Goal: Transaction & Acquisition: Purchase product/service

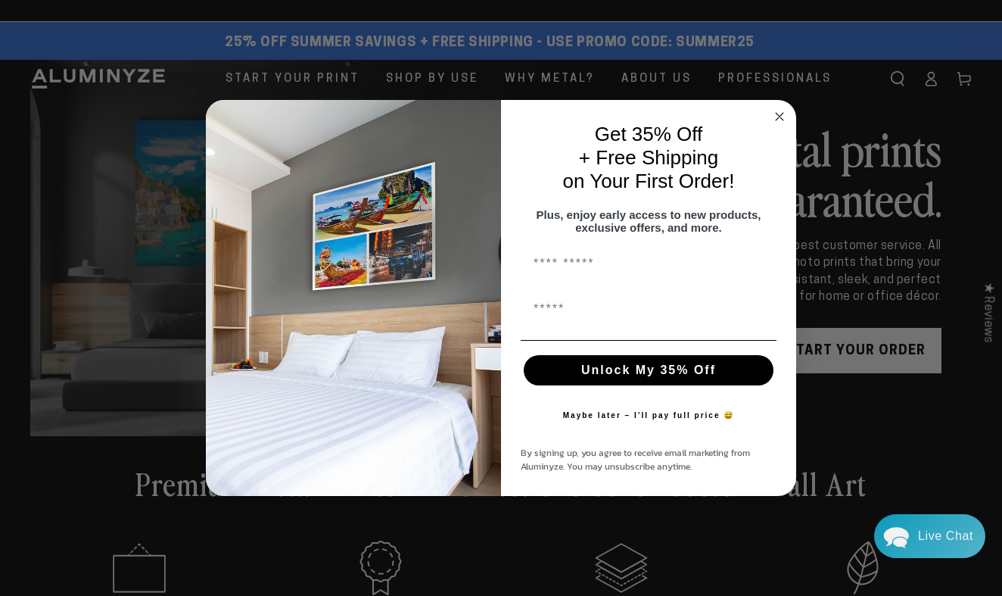
click at [635, 268] on input "First Name" at bounding box center [649, 264] width 256 height 30
type input "**********"
click at [623, 382] on button "Unlock My 35% Off" at bounding box center [649, 370] width 250 height 30
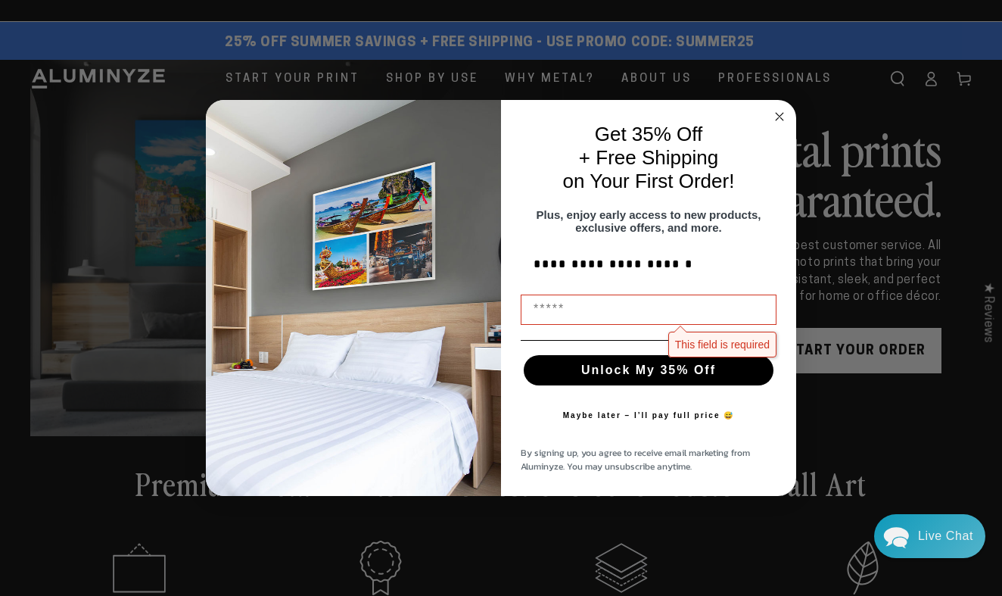
type input "**********"
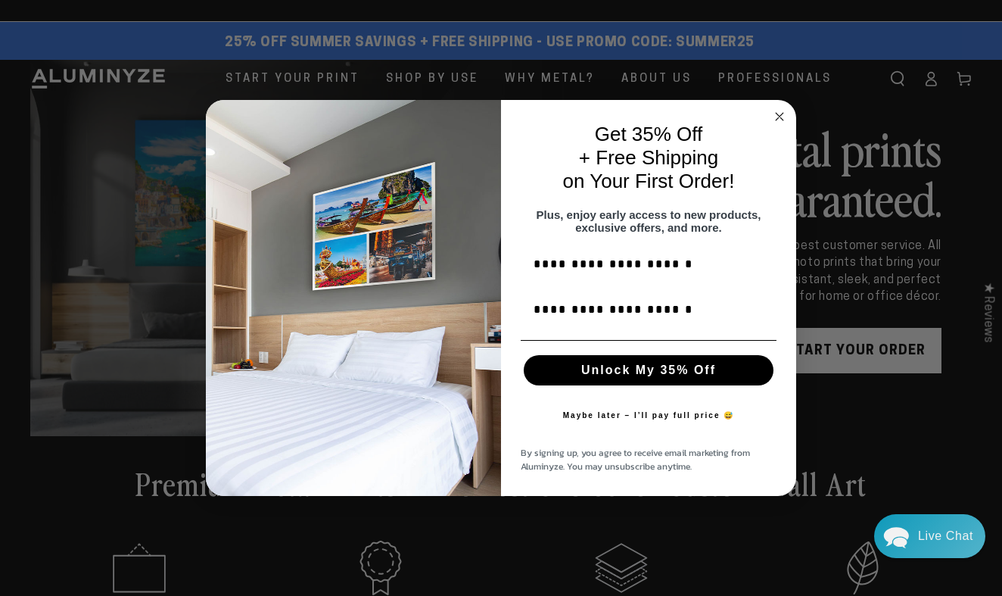
click at [630, 381] on button "Unlock My 35% Off" at bounding box center [649, 370] width 250 height 30
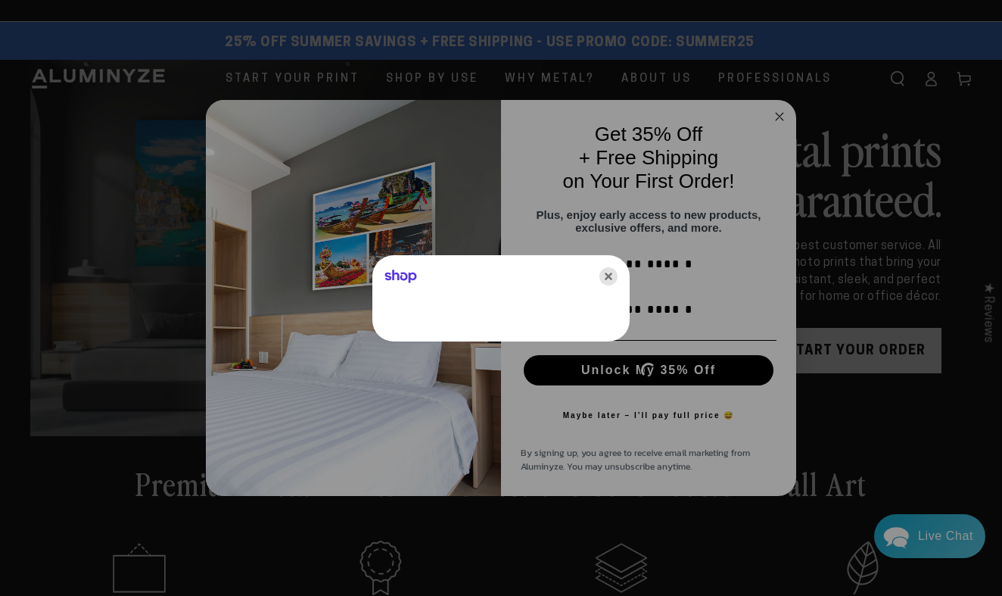
click at [601, 278] on icon "Close" at bounding box center [608, 276] width 18 height 18
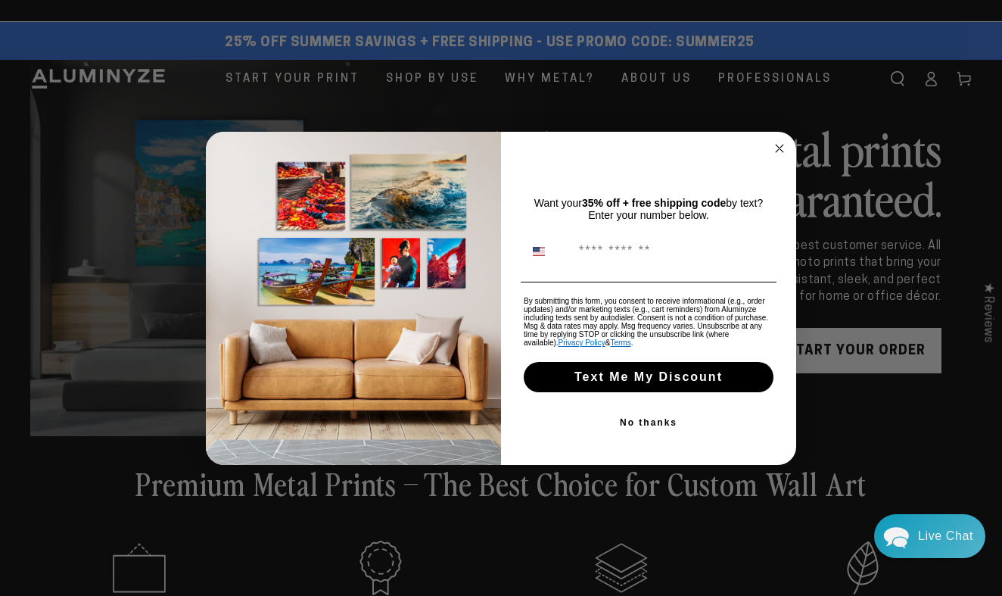
click at [650, 384] on button "Text Me My Discount" at bounding box center [649, 377] width 250 height 30
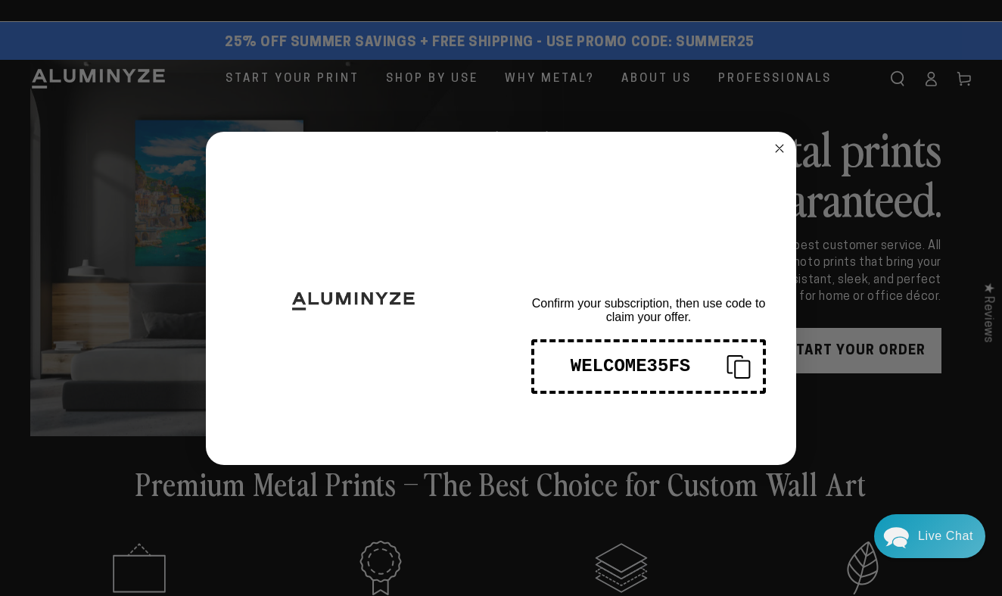
click at [639, 371] on div "WELCOME35FS" at bounding box center [630, 366] width 168 height 20
click at [779, 145] on circle "Close dialog" at bounding box center [779, 147] width 17 height 17
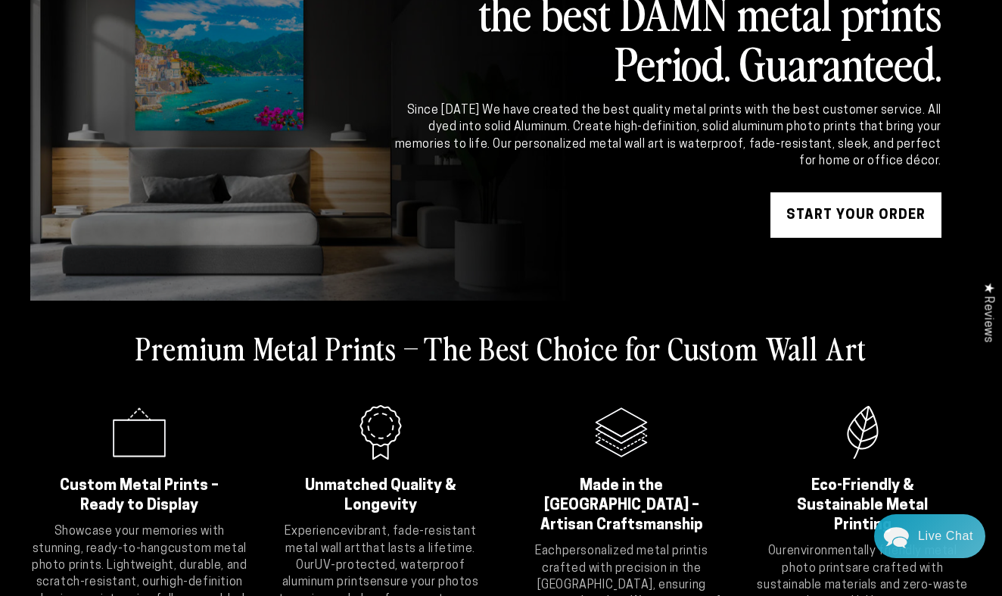
scroll to position [142, 0]
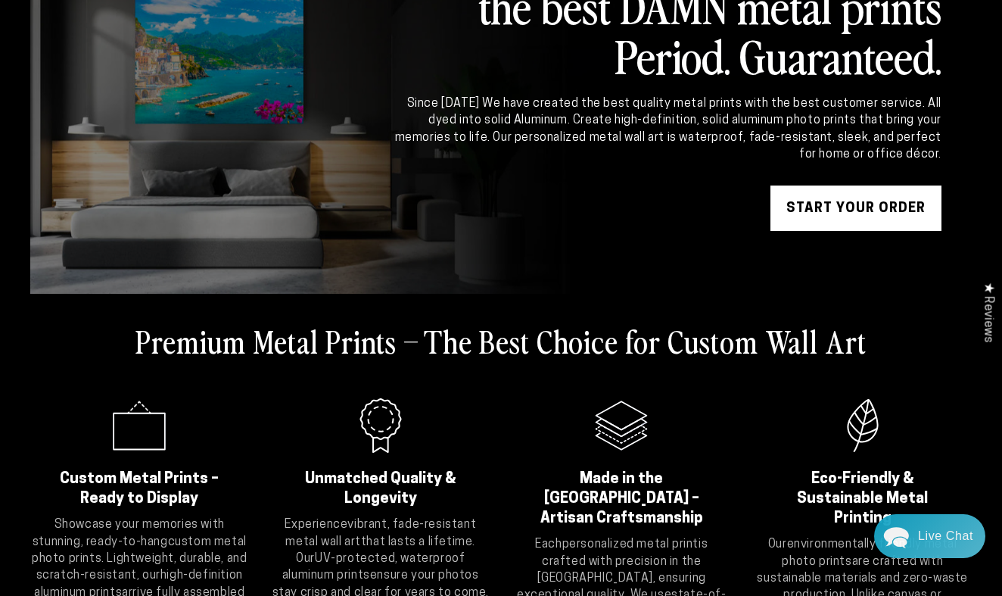
click at [845, 216] on link "START YOUR Order" at bounding box center [855, 207] width 171 height 45
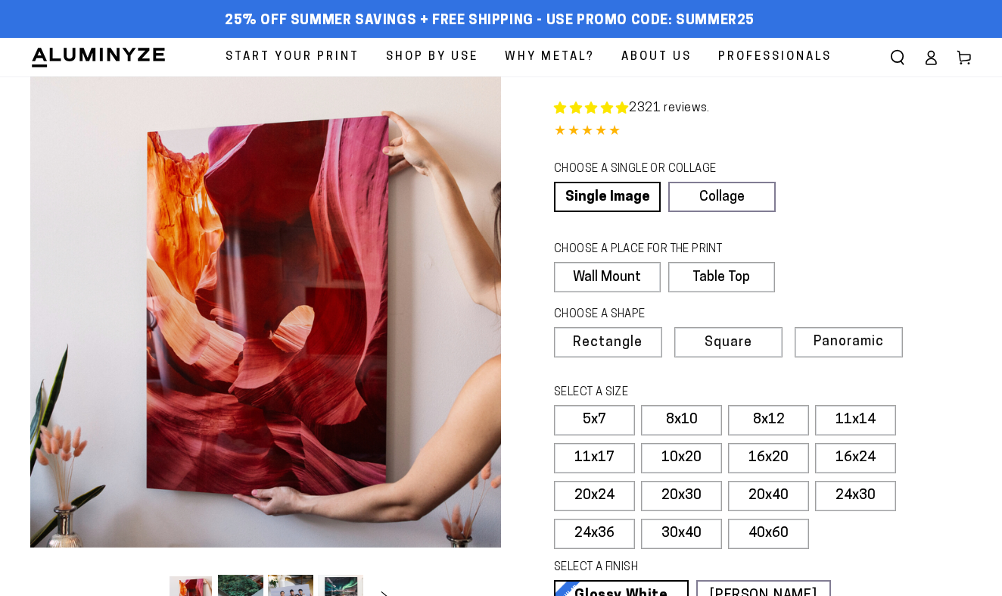
select select "**********"
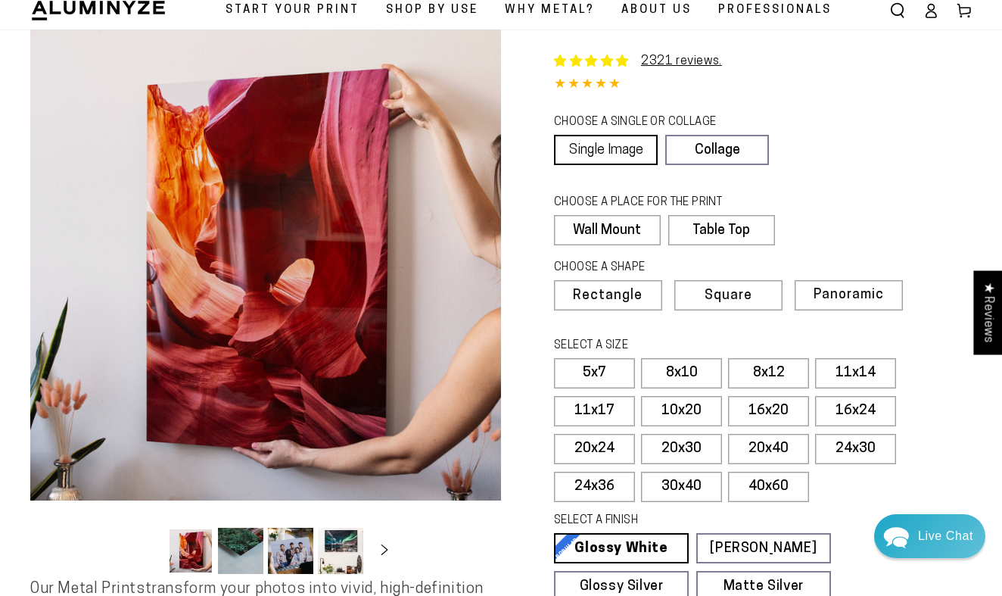
click at [630, 144] on link "Single Image" at bounding box center [606, 150] width 104 height 30
click at [628, 223] on label "Wall Mount" at bounding box center [607, 230] width 106 height 30
click at [594, 300] on span "Rectangle" at bounding box center [607, 296] width 67 height 14
click at [871, 403] on label "16x24" at bounding box center [855, 411] width 81 height 30
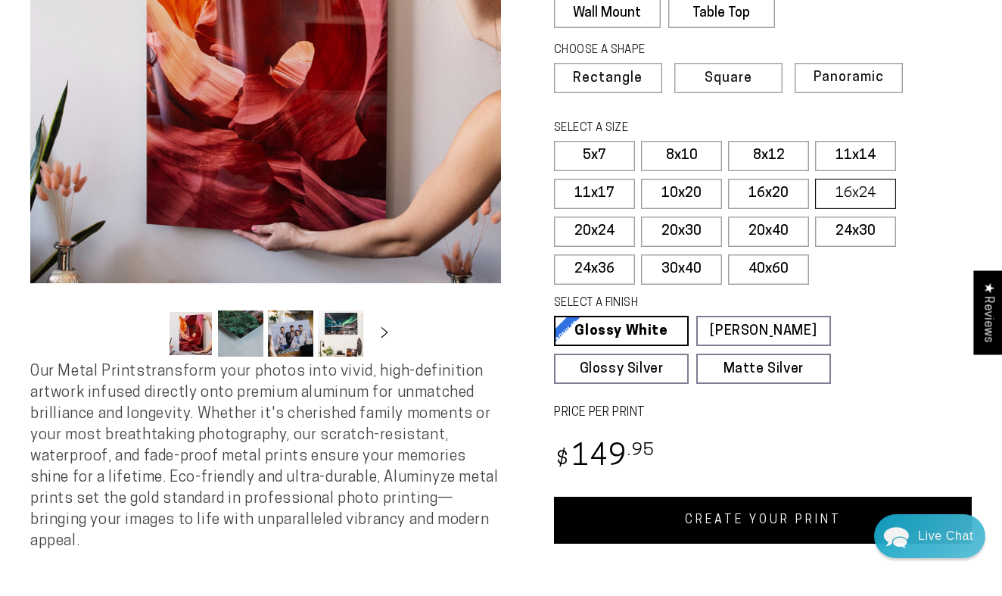
scroll to position [275, 0]
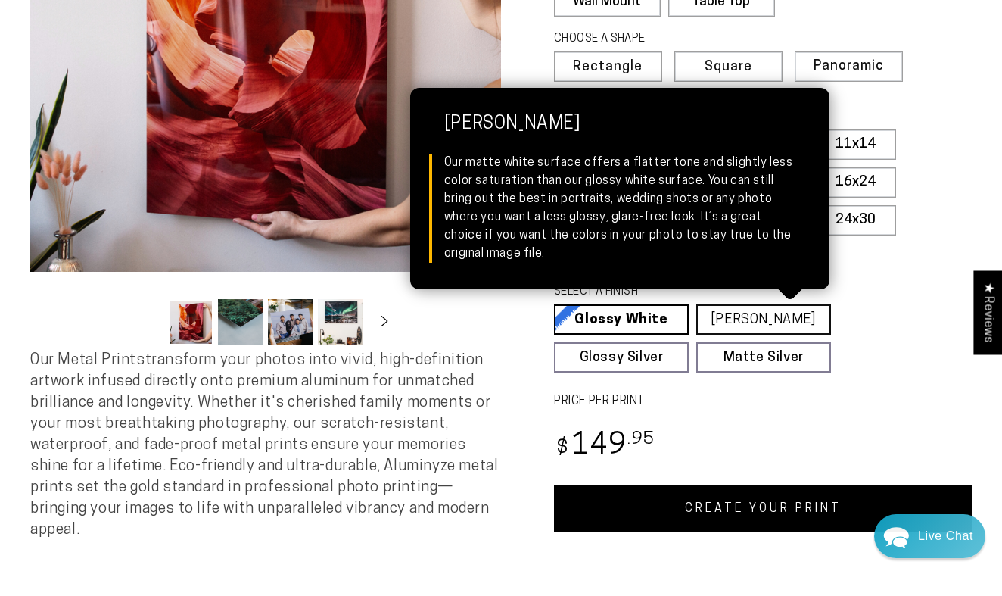
click at [792, 328] on link "Matte White Matte White Our matte white surface offers a flatter tone and sligh…" at bounding box center [763, 319] width 135 height 30
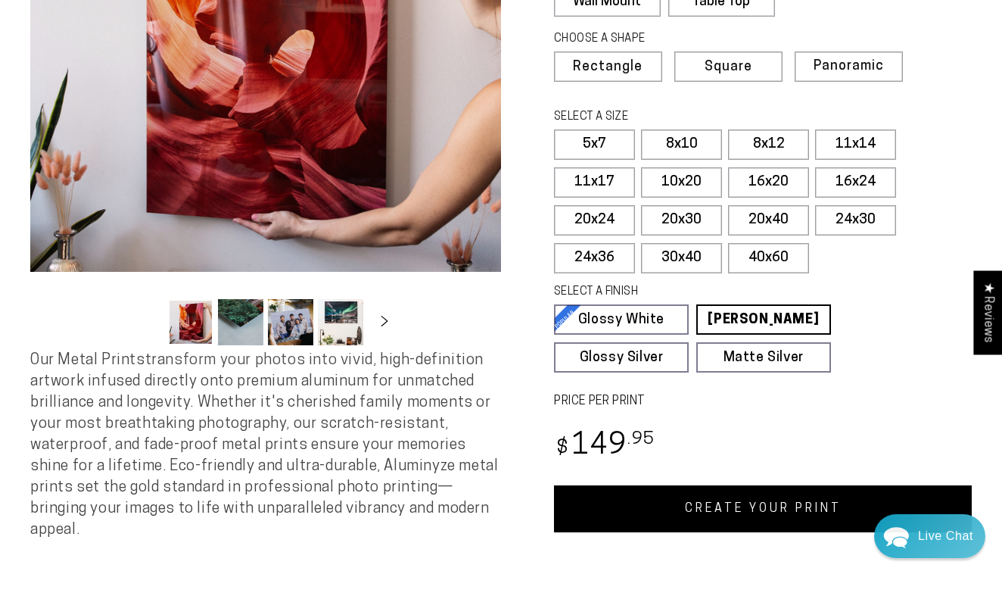
click at [764, 499] on link "CREATE YOUR PRINT" at bounding box center [763, 508] width 418 height 47
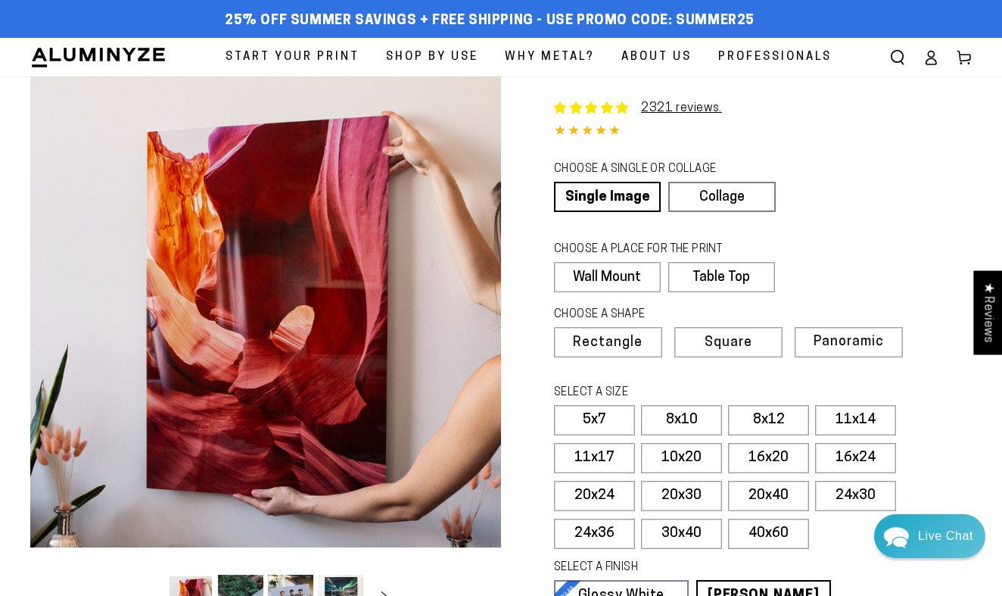
scroll to position [0, 0]
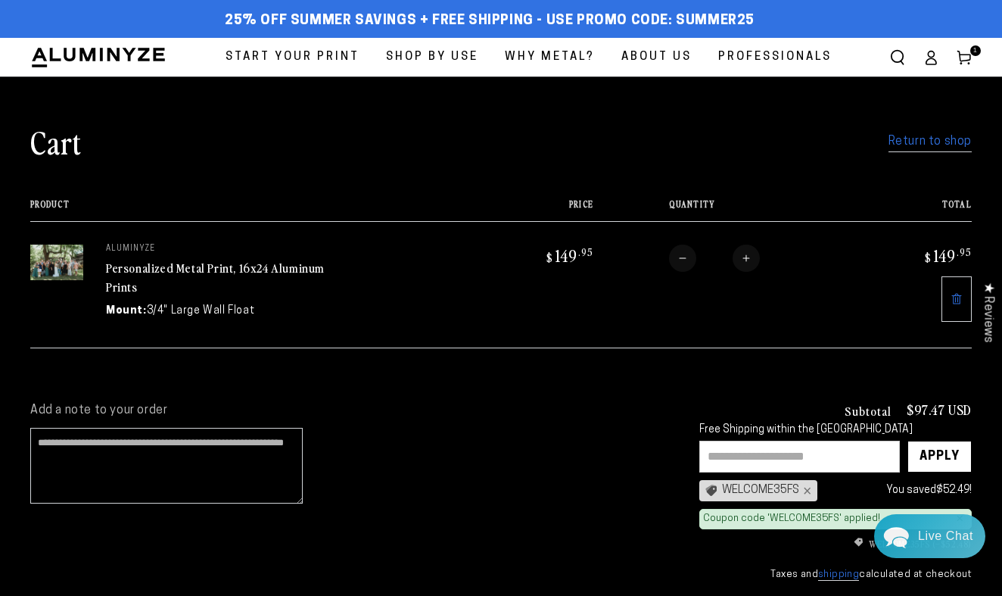
click at [761, 456] on input "text" at bounding box center [799, 456] width 201 height 32
type input "********"
click at [923, 457] on div "Apply" at bounding box center [939, 456] width 40 height 30
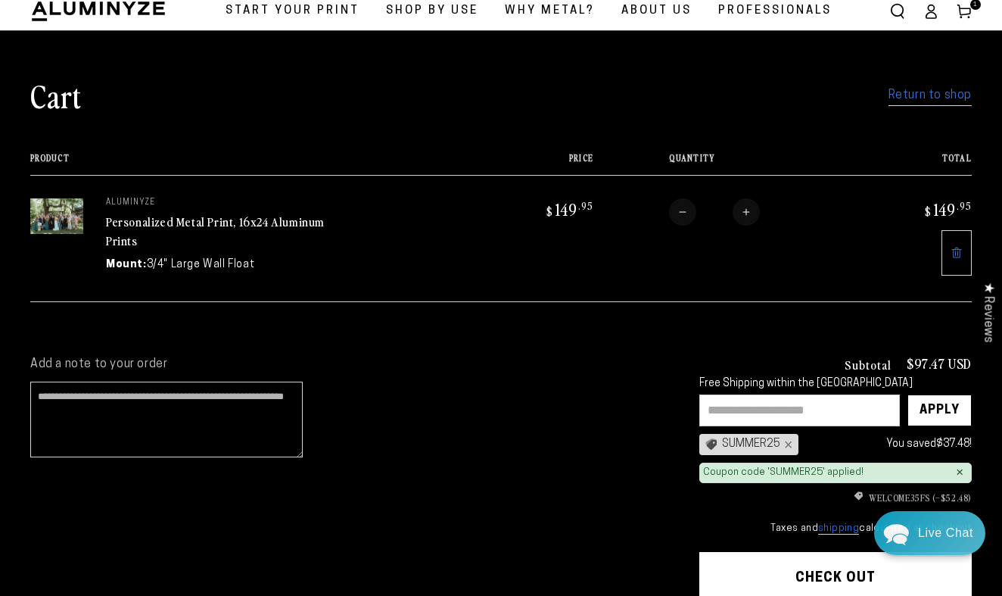
scroll to position [55, 0]
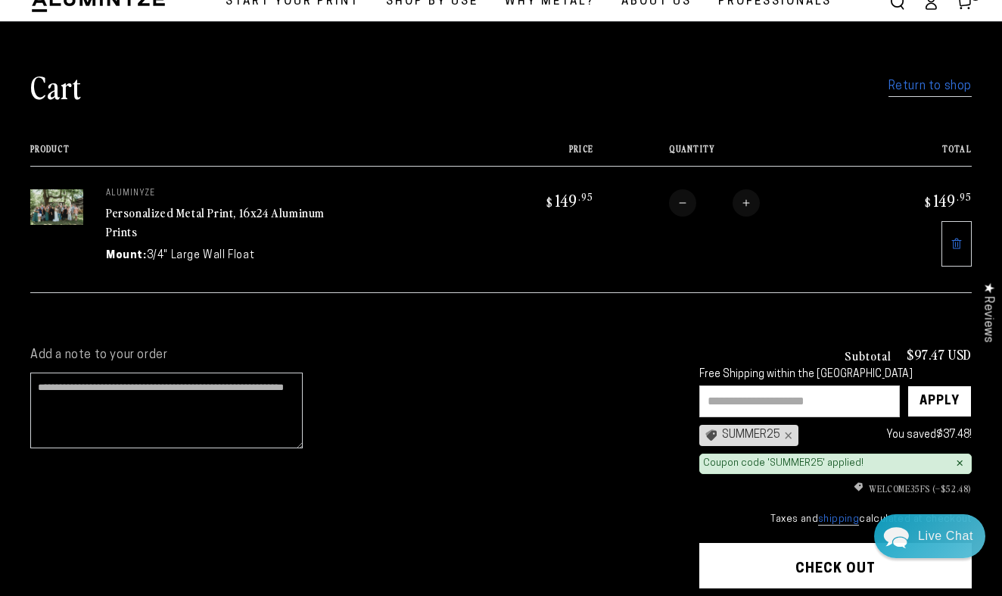
click at [898, 483] on li "WELCOME35FS (–$52.48)" at bounding box center [835, 488] width 272 height 14
click at [956, 461] on div "×" at bounding box center [960, 463] width 8 height 12
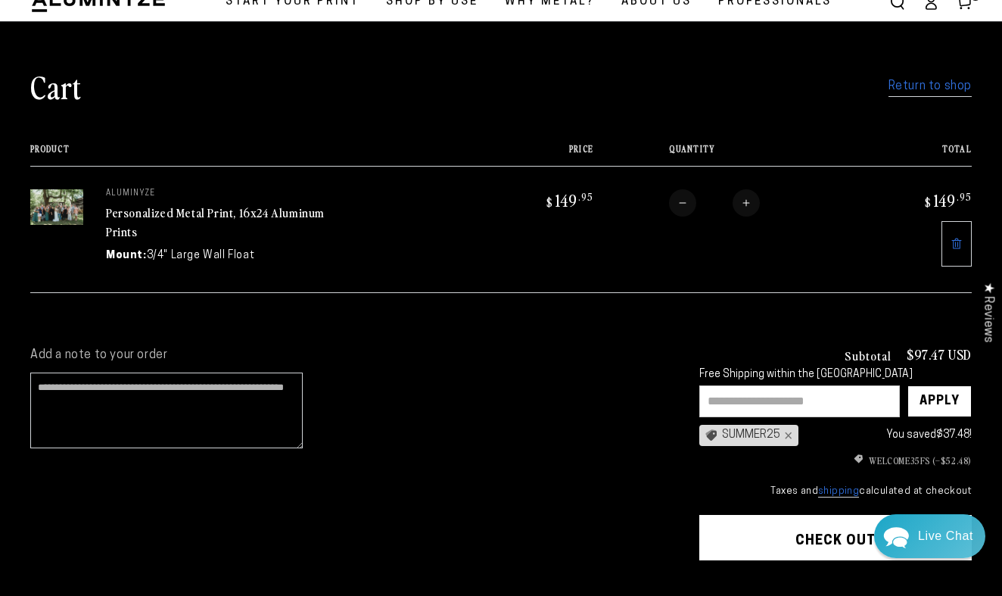
click at [903, 466] on div "Subtotal $97.47 USD Free Shipping within the [GEOGRAPHIC_DATA] Apply SUMMER25 ×…" at bounding box center [835, 422] width 272 height 151
click at [903, 462] on li "WELCOME35FS (–$52.48)" at bounding box center [835, 460] width 272 height 14
click at [837, 391] on input "text" at bounding box center [799, 401] width 201 height 32
click at [895, 459] on li "WELCOME35FS (–$52.48)" at bounding box center [835, 460] width 272 height 14
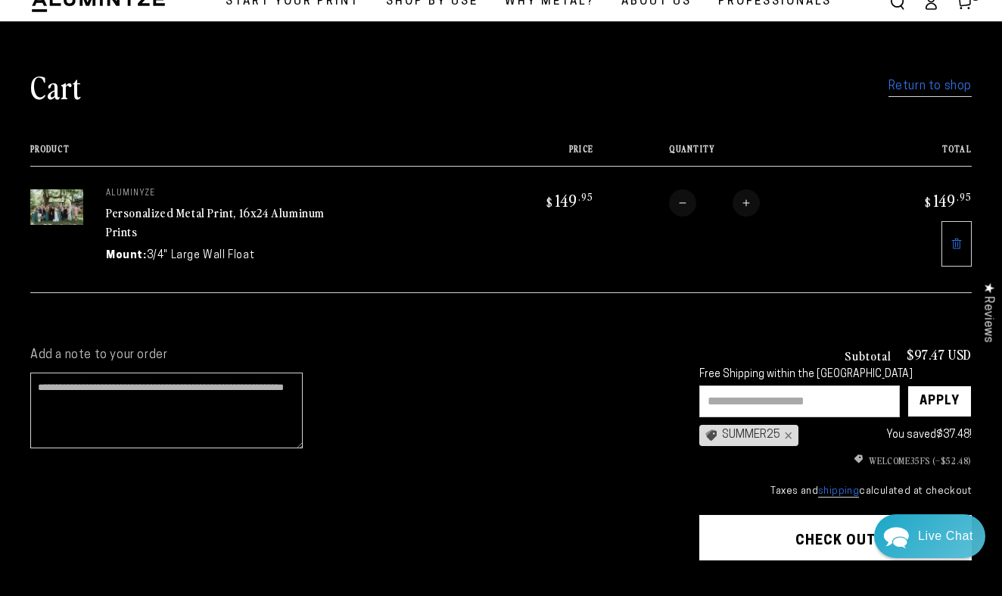
click at [781, 472] on div "Subtotal $97.47 USD Free Shipping within the [GEOGRAPHIC_DATA] Apply SUMMER25 ×…" at bounding box center [835, 422] width 272 height 151
click at [740, 425] on div "SUMMER25 ×" at bounding box center [748, 435] width 99 height 21
click at [743, 393] on input "text" at bounding box center [799, 401] width 201 height 32
type input "**********"
click at [934, 403] on div "Apply" at bounding box center [939, 401] width 40 height 30
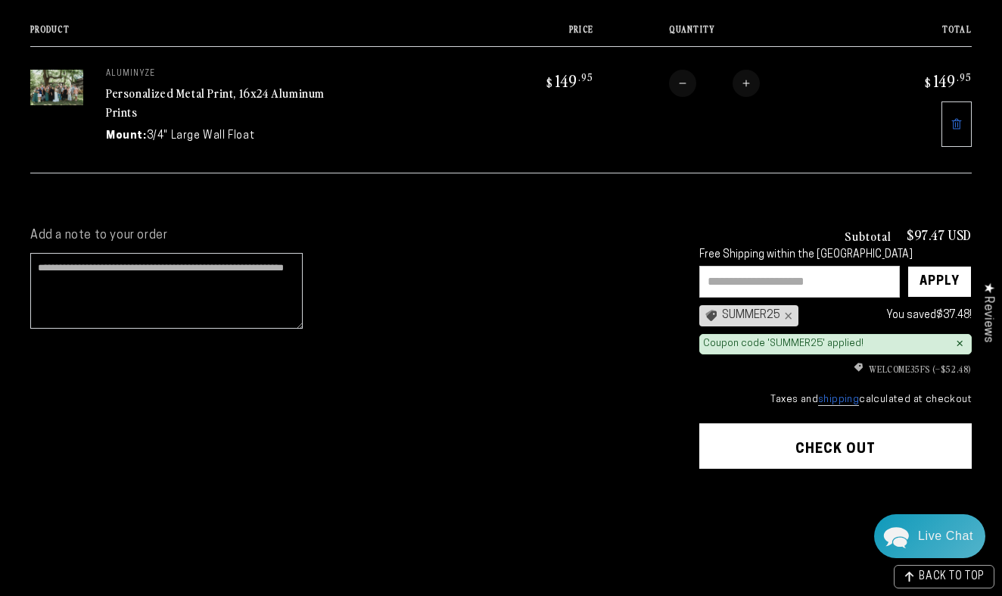
scroll to position [176, 0]
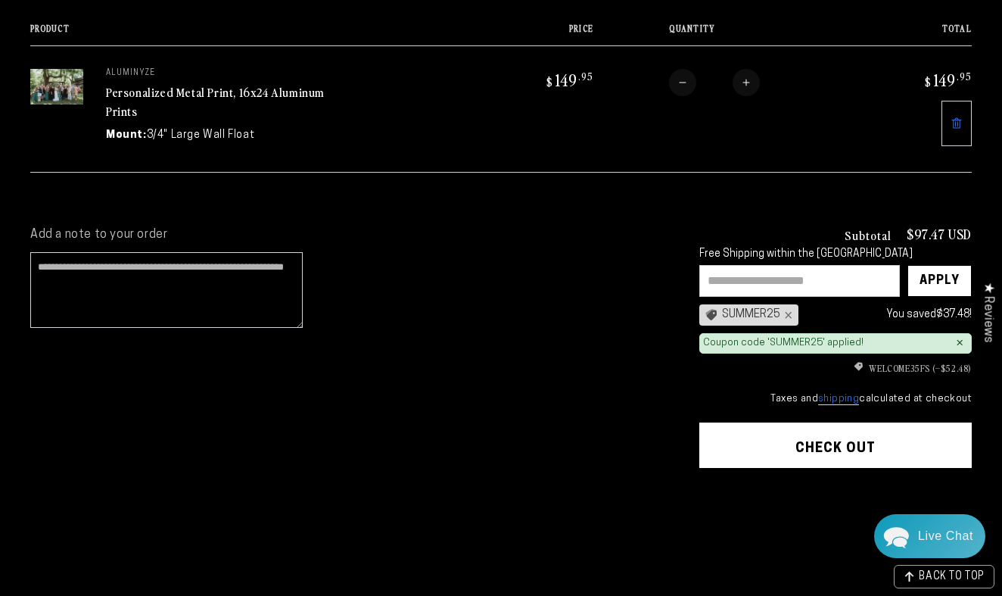
click at [767, 275] on input "text" at bounding box center [799, 281] width 201 height 32
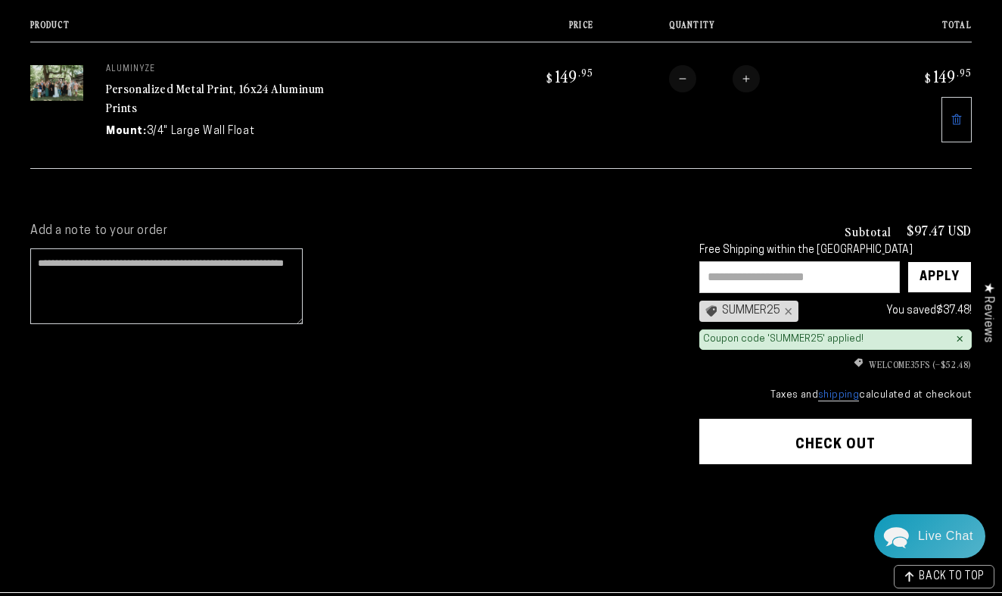
scroll to position [183, 0]
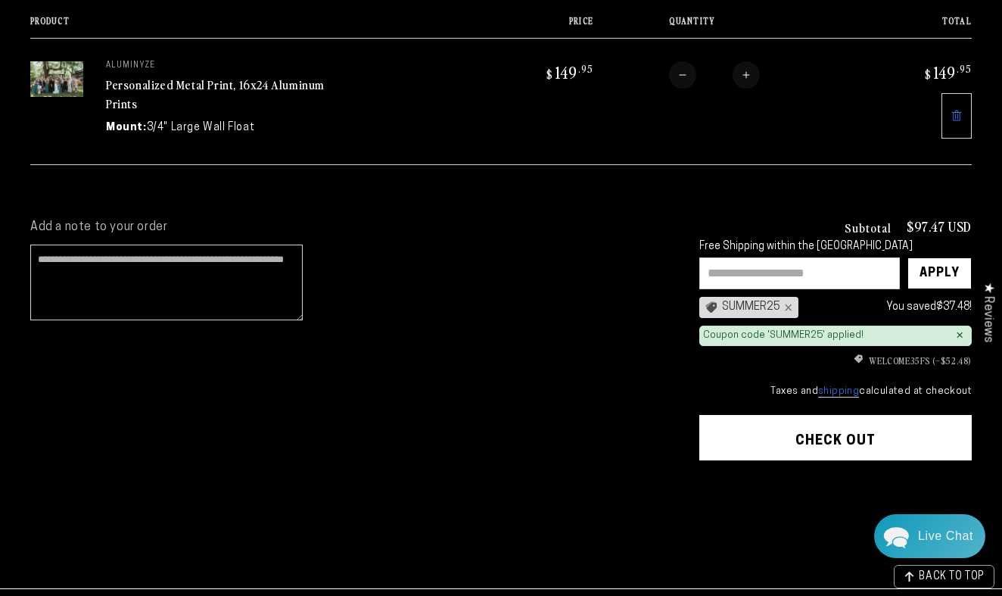
click at [838, 437] on button "Check out" at bounding box center [835, 437] width 272 height 45
